Goal: Find specific page/section: Find specific page/section

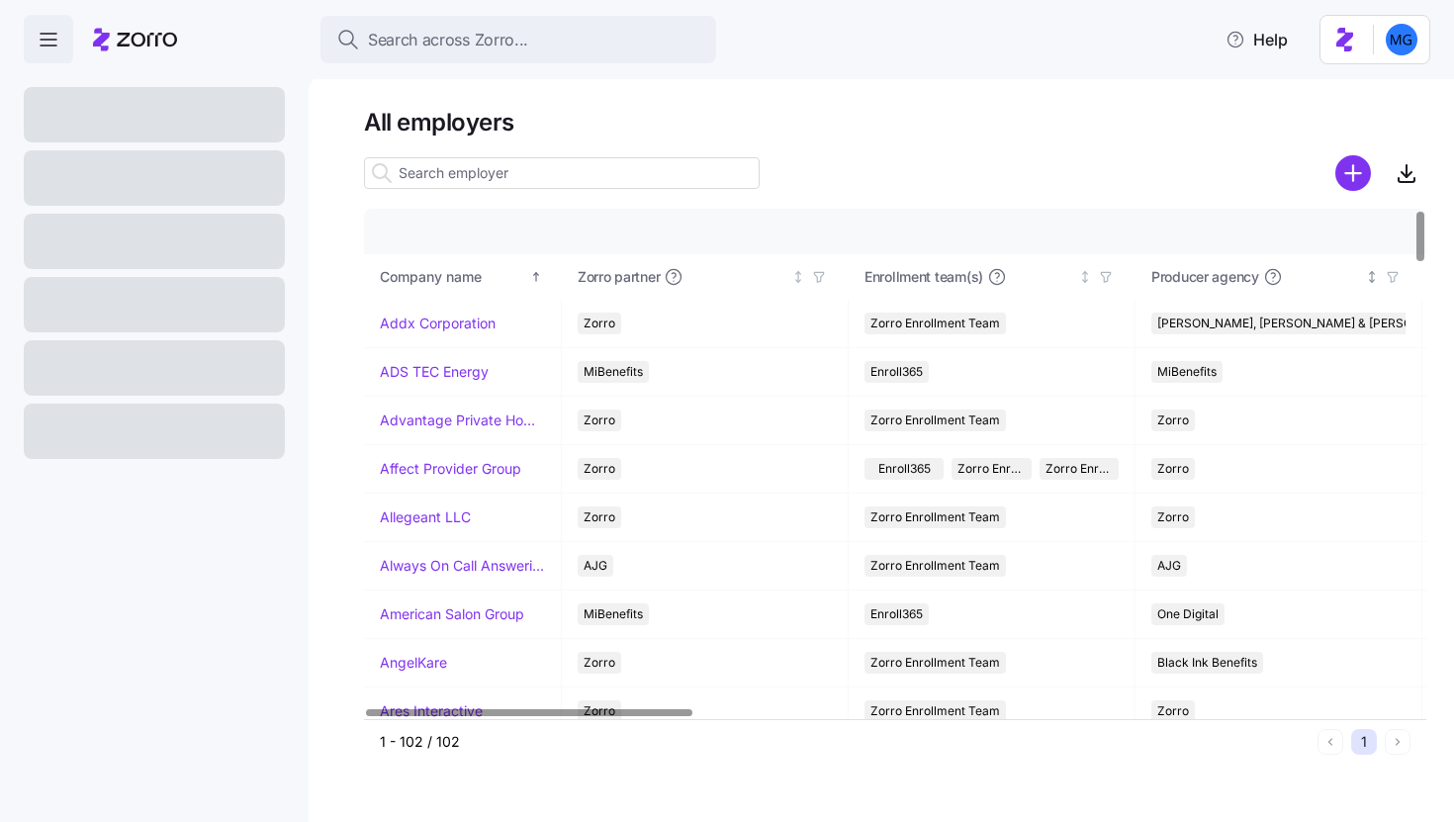
click at [1396, 280] on icon "button" at bounding box center [1393, 277] width 14 height 14
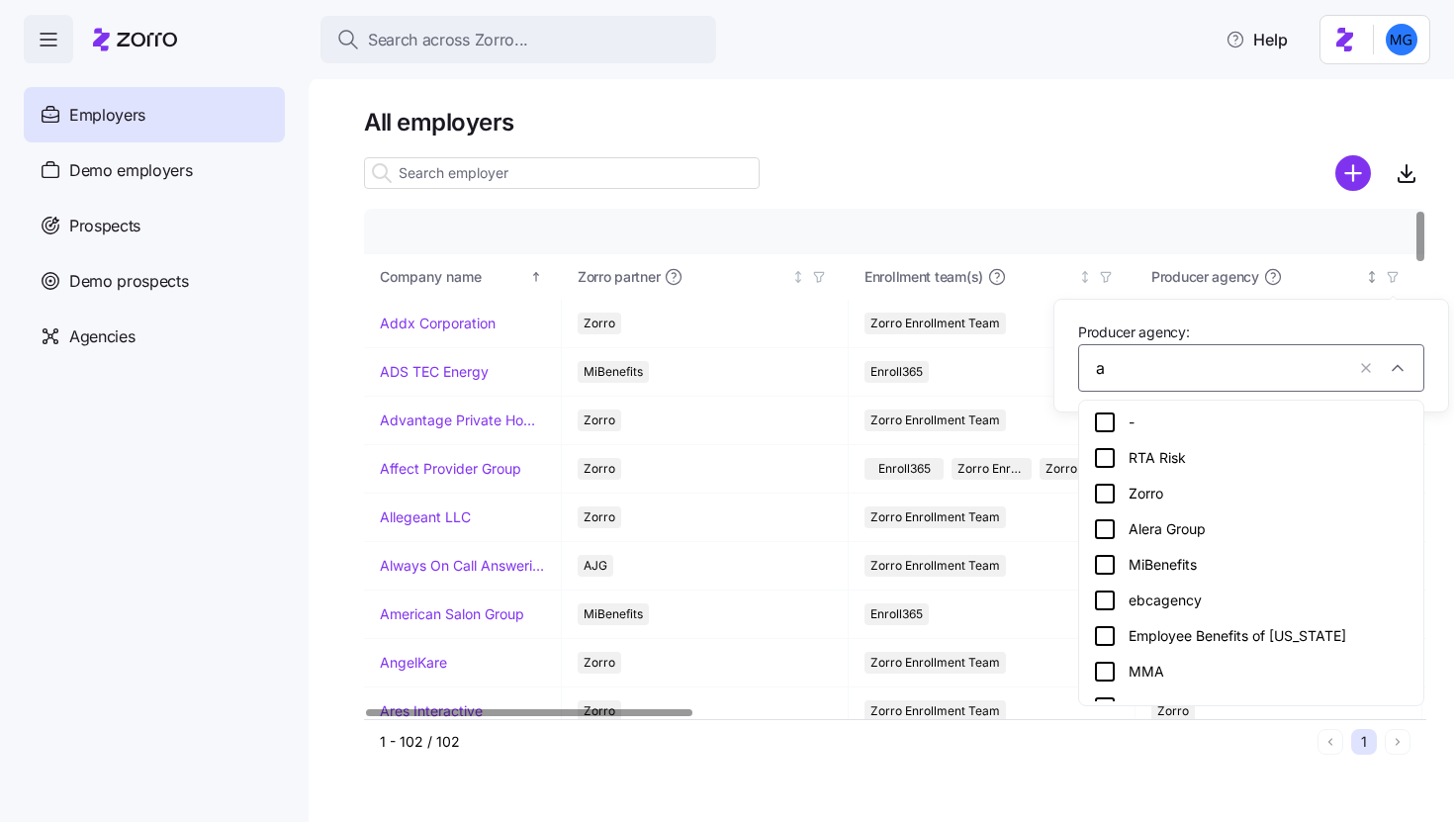
type input "as"
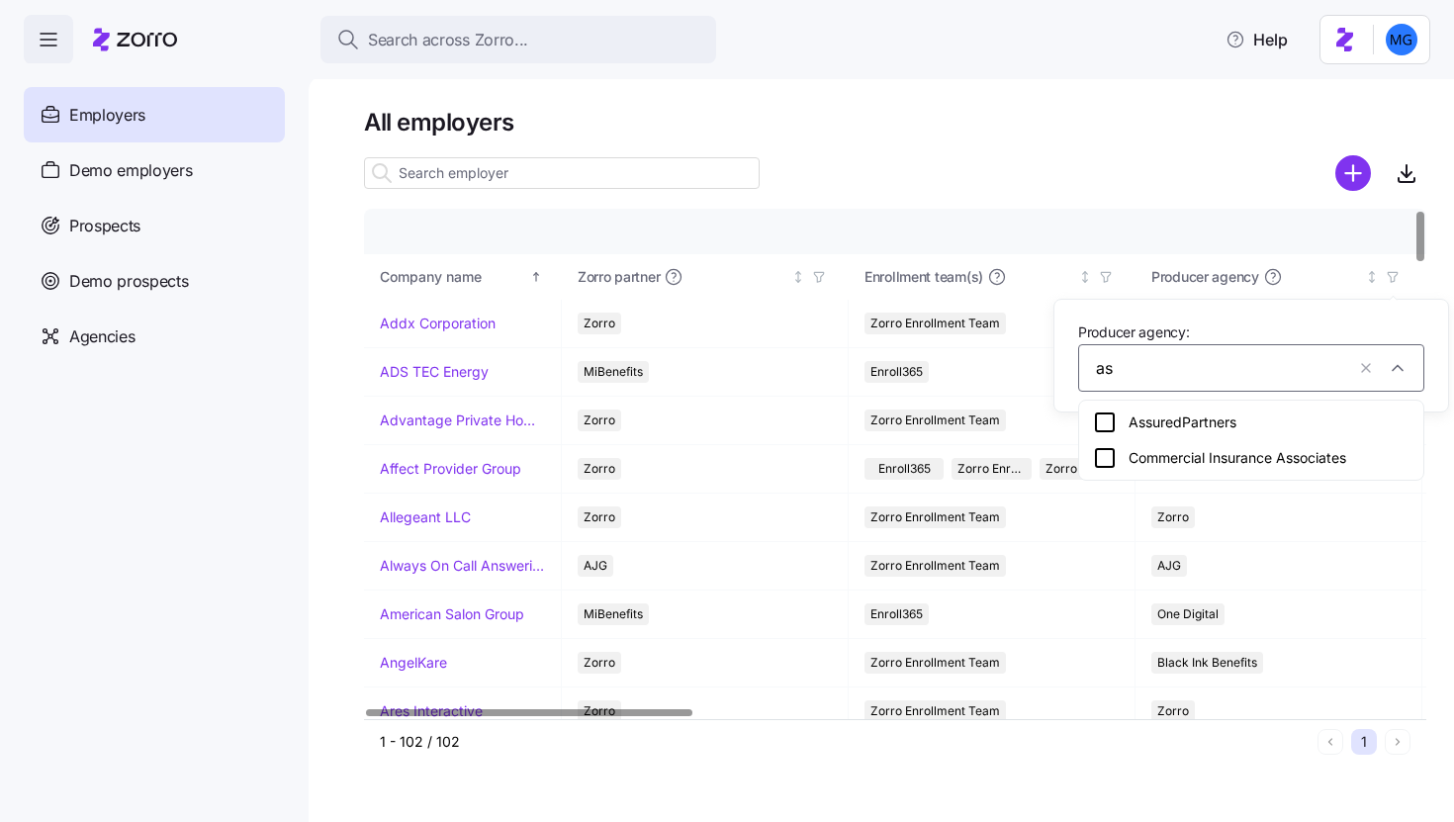
click at [1279, 425] on div "AssuredPartners" at bounding box center [1251, 423] width 317 height 24
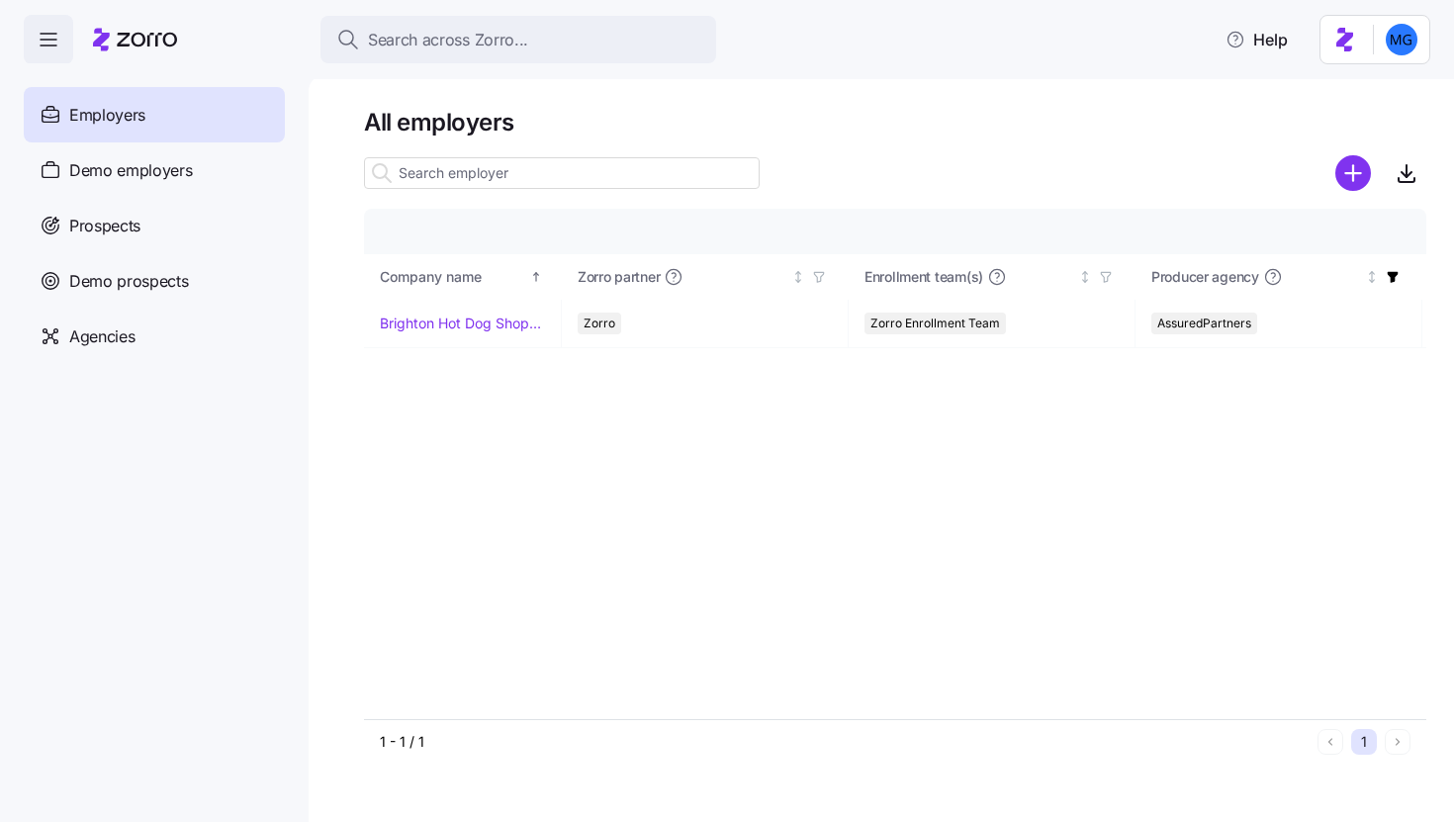
drag, startPoint x: 1094, startPoint y: 821, endPoint x: 1088, endPoint y: 809, distance: 13.3
click at [1093, 821] on div "All employers Company details Benefit status Company name Zorro partner Enrollm…" at bounding box center [882, 448] width 1146 height 747
click at [1390, 275] on icon "button" at bounding box center [1393, 277] width 11 height 11
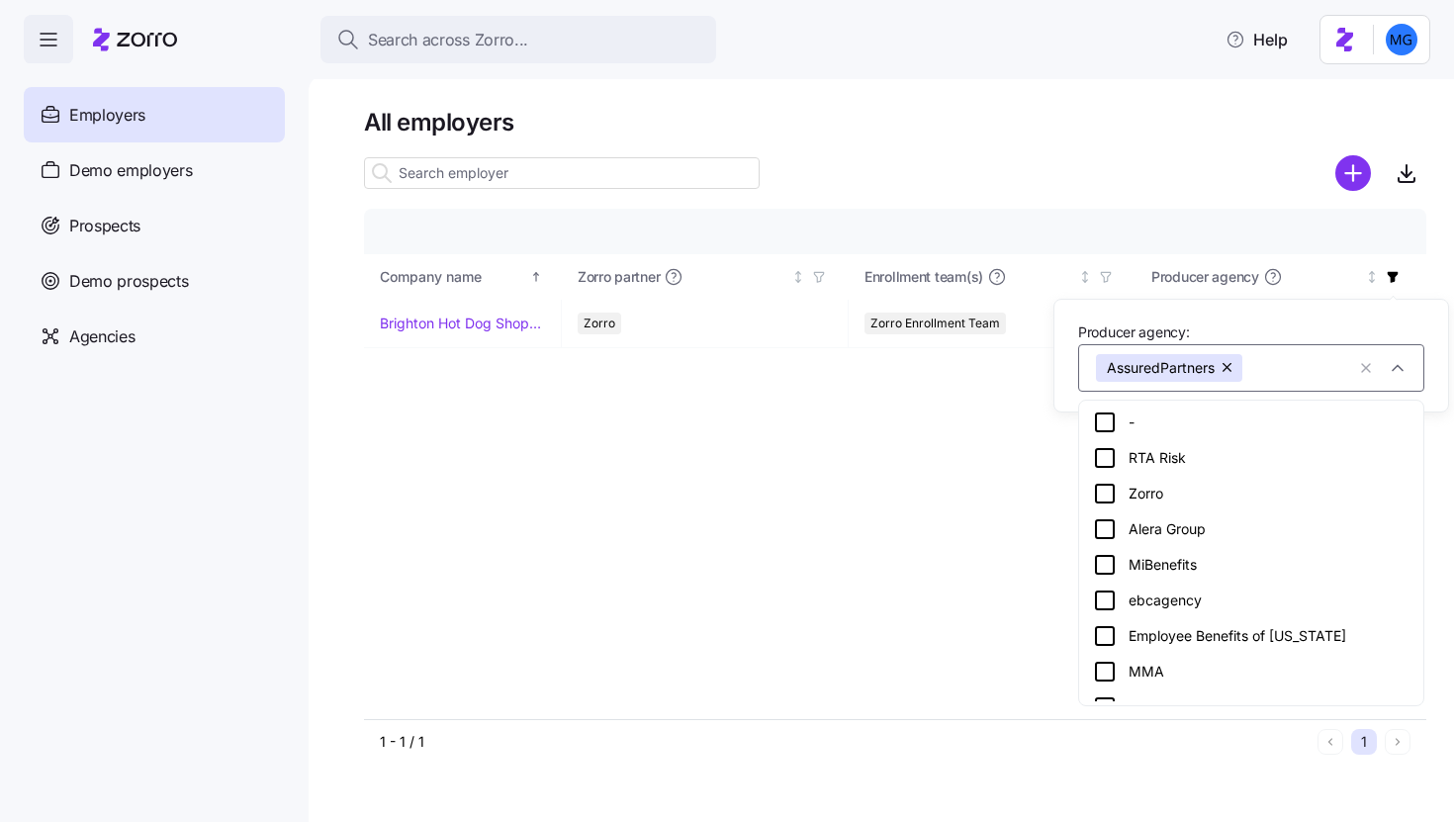
click at [1234, 368] on button "button" at bounding box center [1229, 368] width 28 height 28
